Goal: Contribute content: Contribute content

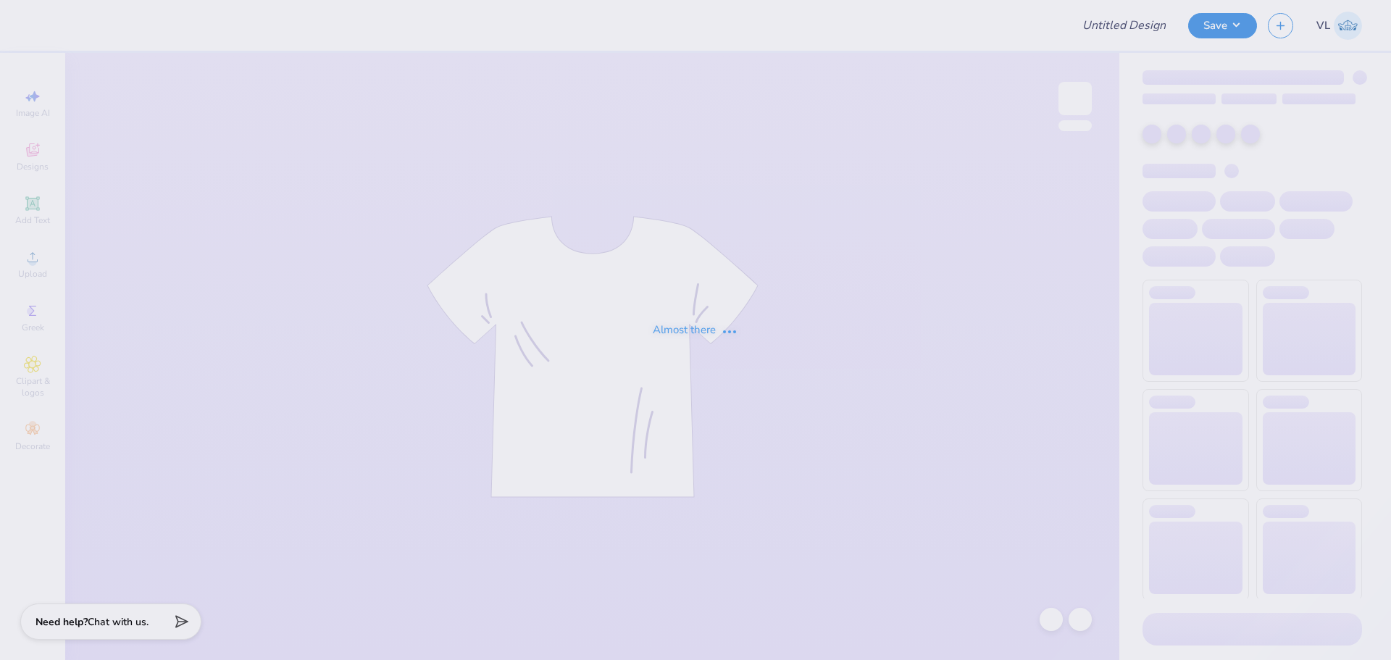
type input "[PERSON_NAME]"
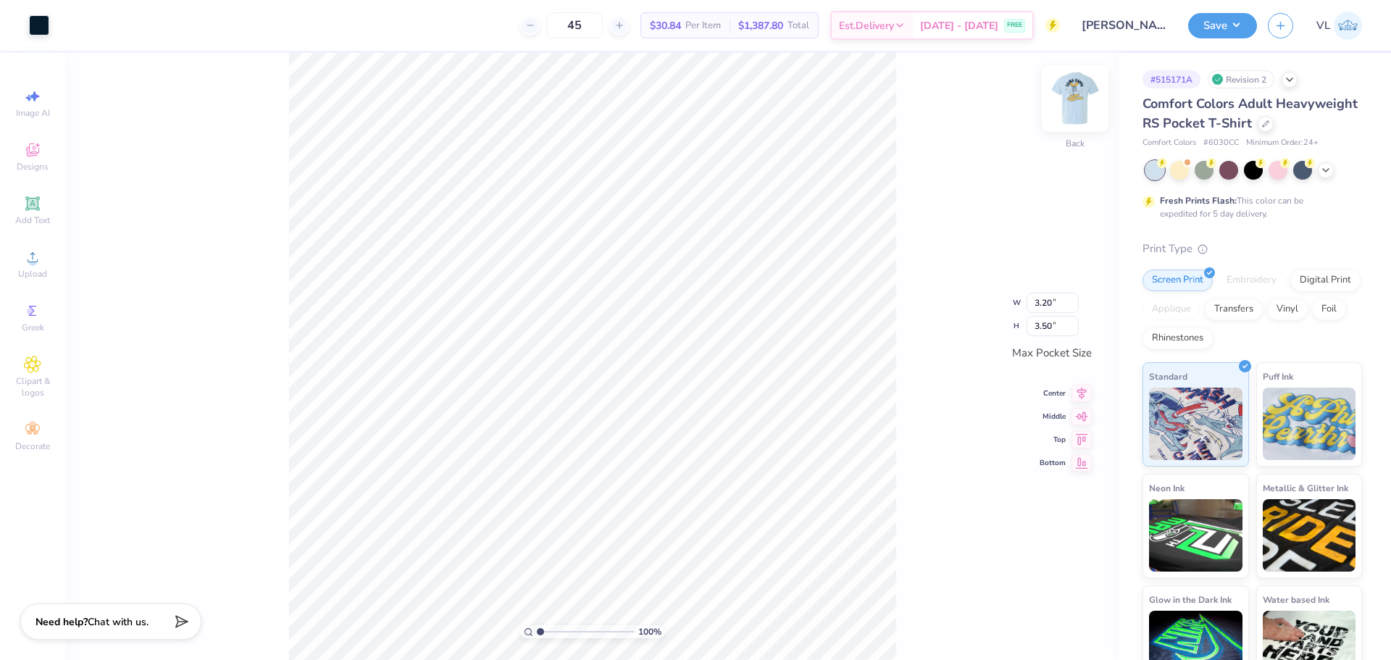
click at [1087, 96] on img at bounding box center [1075, 99] width 58 height 58
click at [39, 263] on icon at bounding box center [32, 256] width 17 height 17
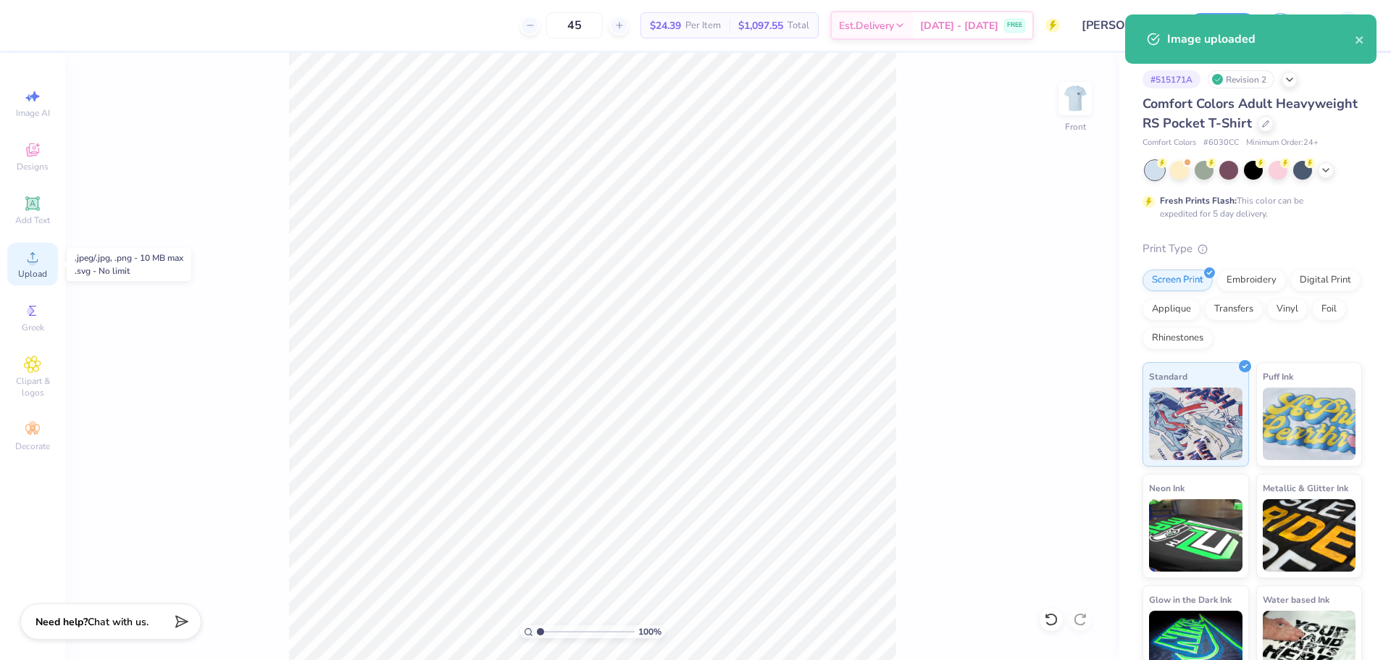
click at [33, 272] on span "Upload" at bounding box center [32, 274] width 29 height 12
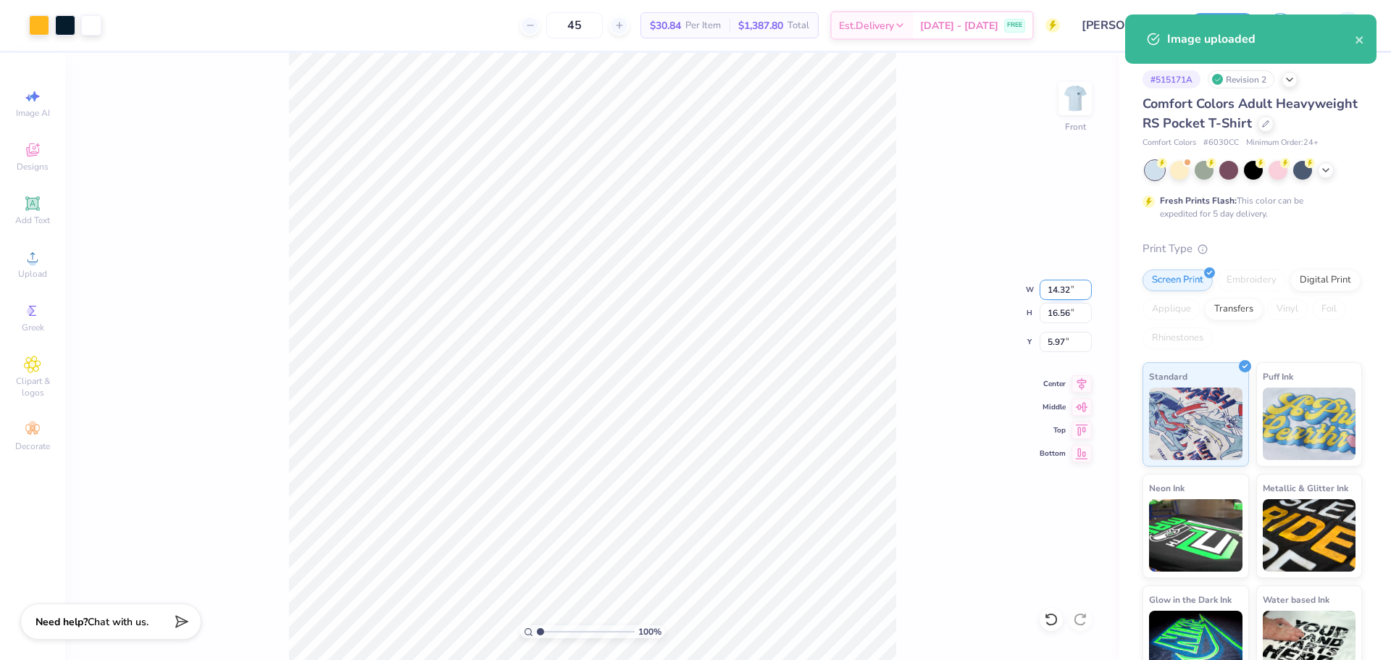
click at [1064, 285] on input "14.32" at bounding box center [1066, 290] width 52 height 20
type input "12.00"
type input "13.88"
type input "7.31"
click at [1069, 310] on input "13.88" at bounding box center [1066, 313] width 52 height 20
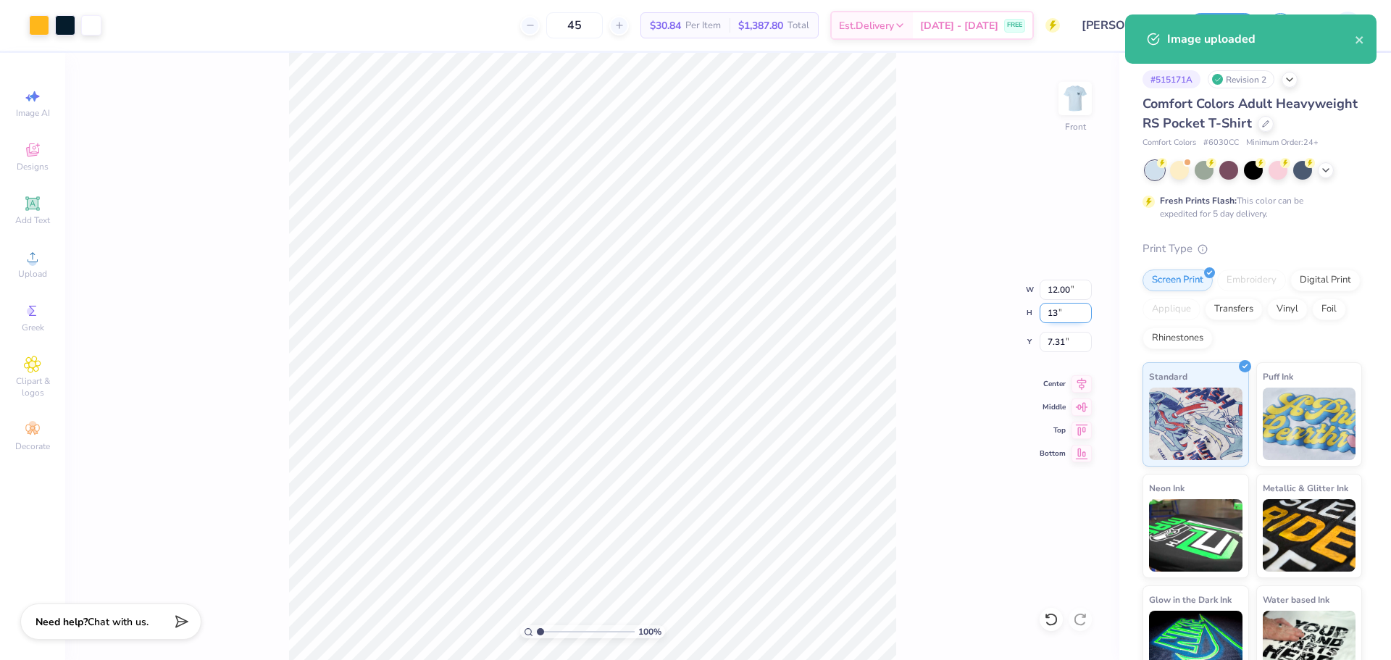
type input "13"
type input "11.24"
type input "13.00"
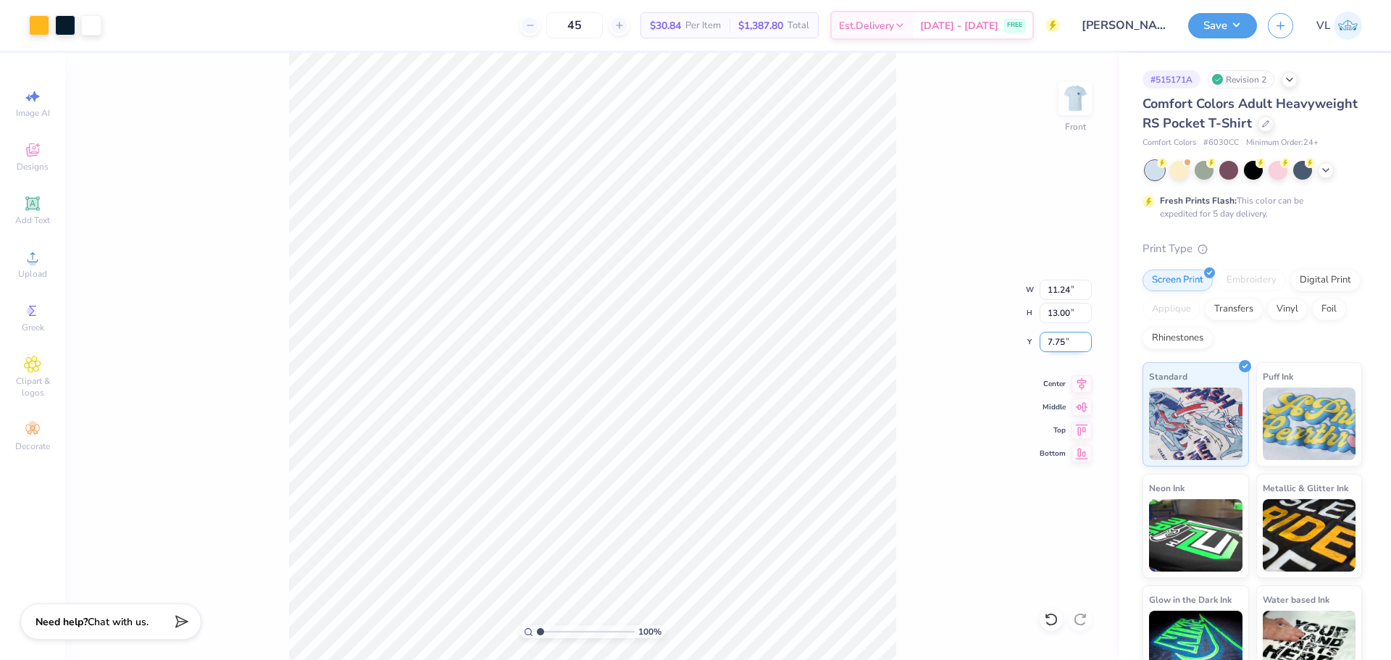
click at [1058, 335] on input "7.75" at bounding box center [1066, 342] width 52 height 20
type input "3.00"
click at [1219, 30] on button "Save" at bounding box center [1222, 23] width 69 height 25
click at [1218, 21] on button "Save" at bounding box center [1222, 23] width 69 height 25
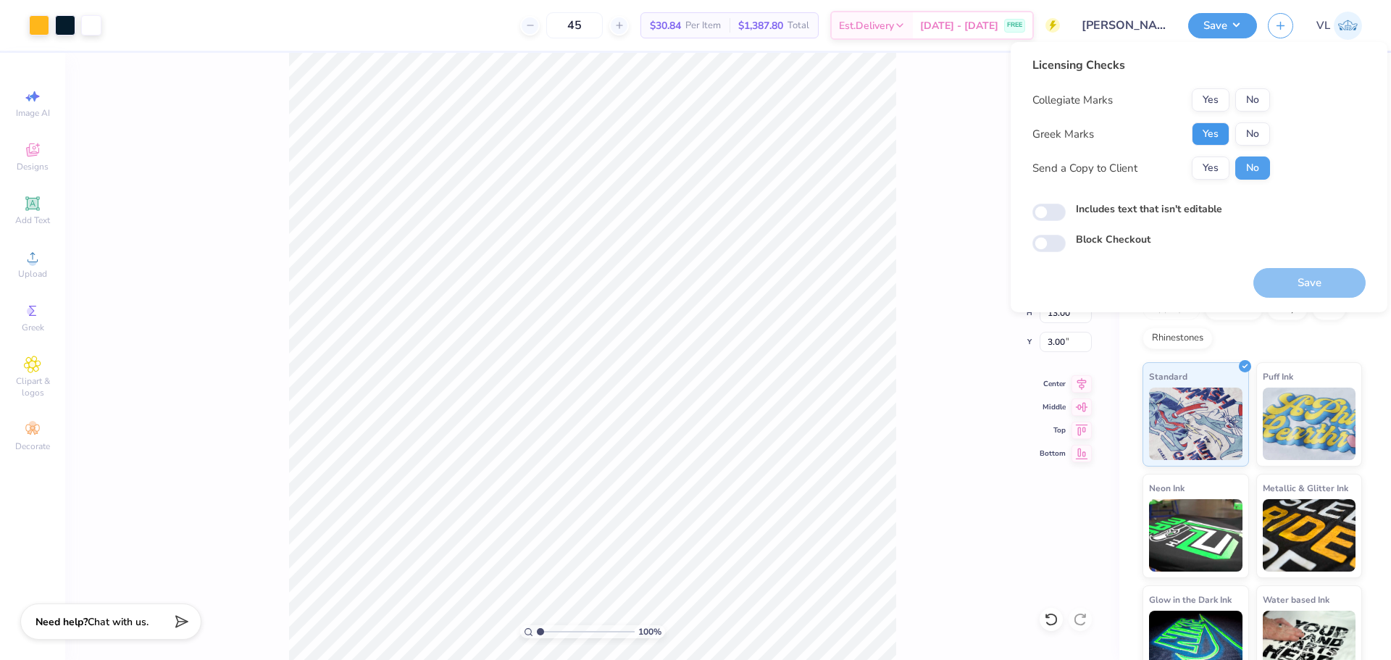
click at [1219, 130] on button "Yes" at bounding box center [1211, 133] width 38 height 23
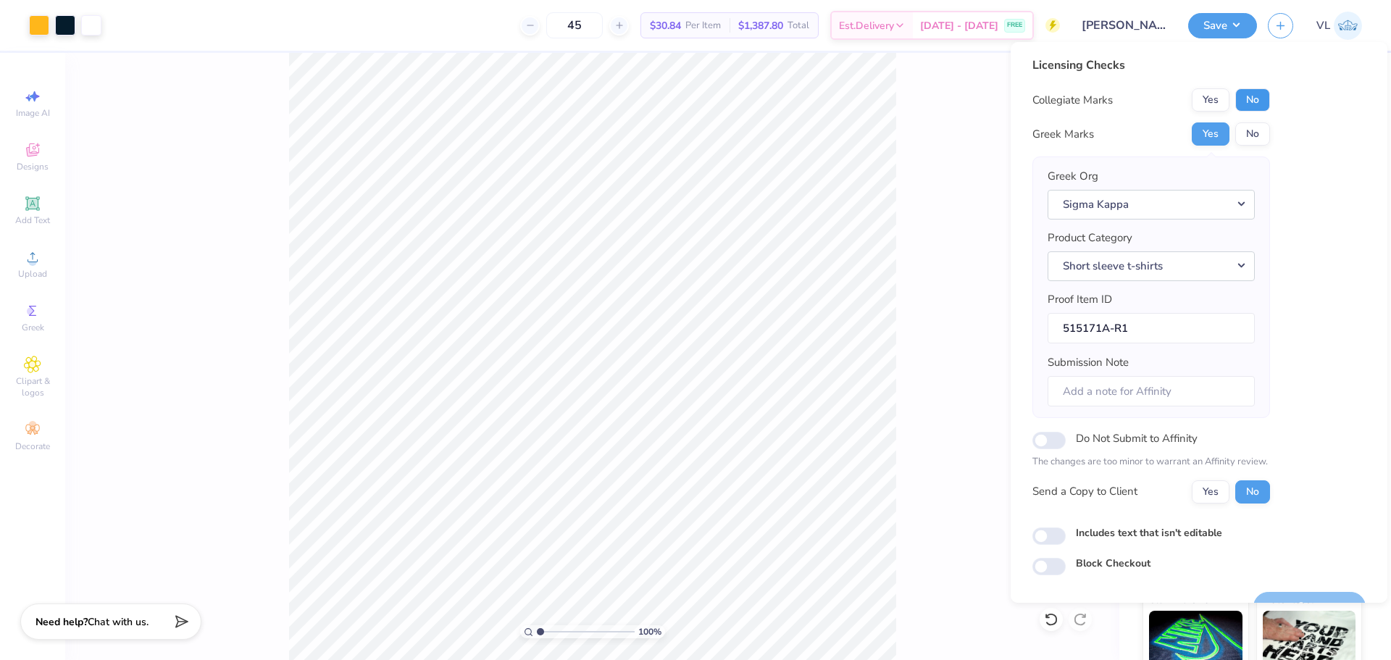
click at [1251, 106] on button "No" at bounding box center [1252, 99] width 35 height 23
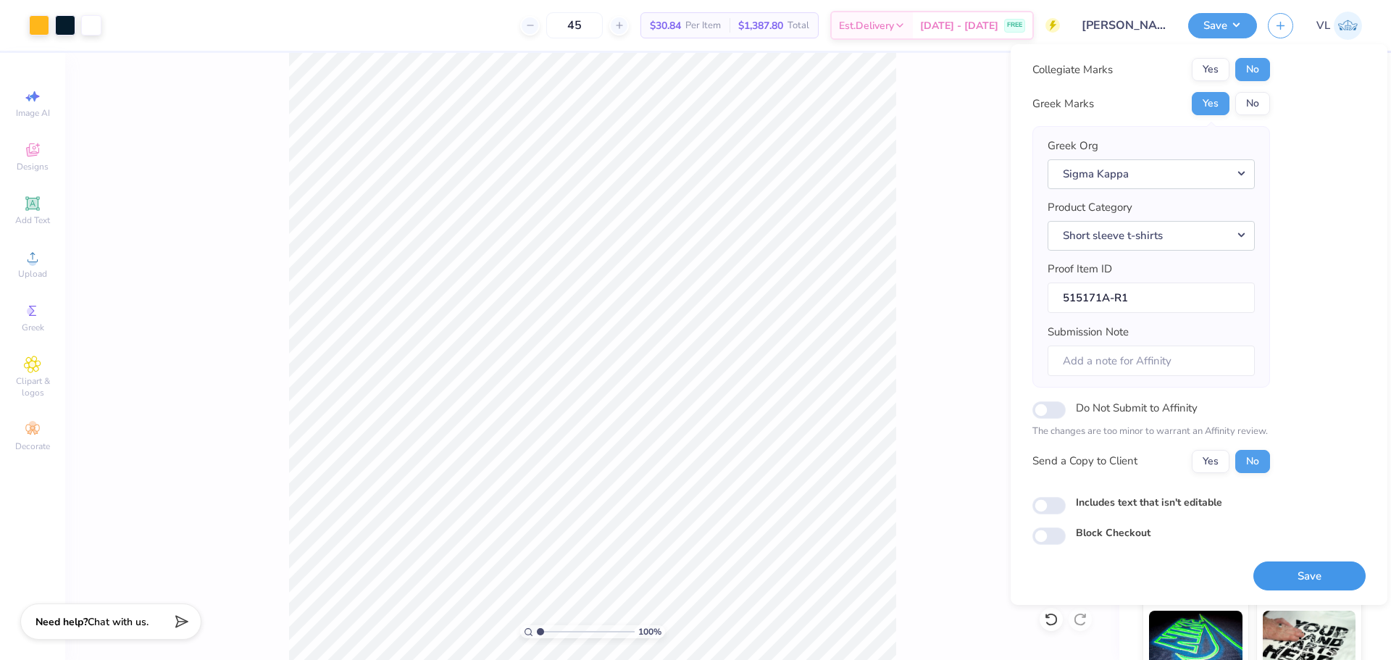
click at [1305, 564] on button "Save" at bounding box center [1309, 576] width 112 height 30
